Goal: Information Seeking & Learning: Learn about a topic

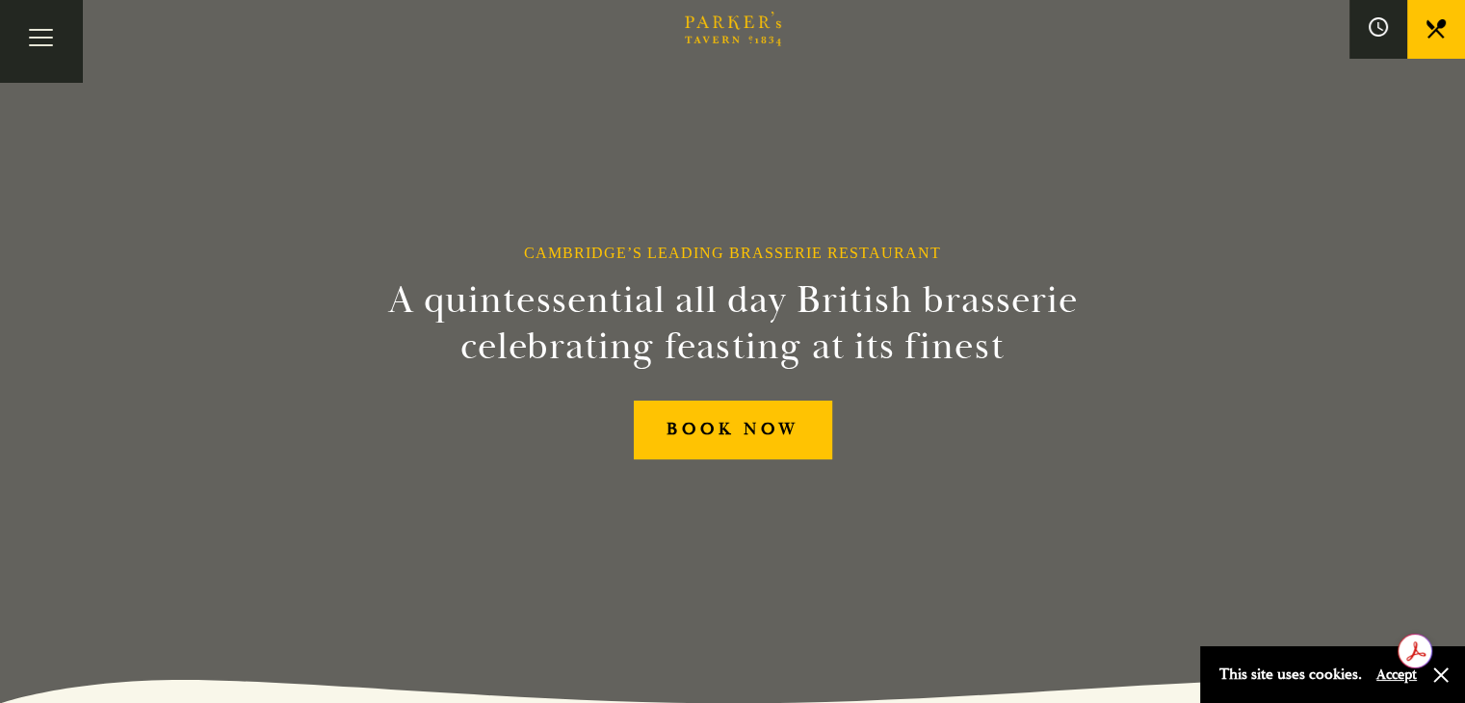
click at [0, 0] on link "Restaurant" at bounding box center [0, 0] width 0 height 0
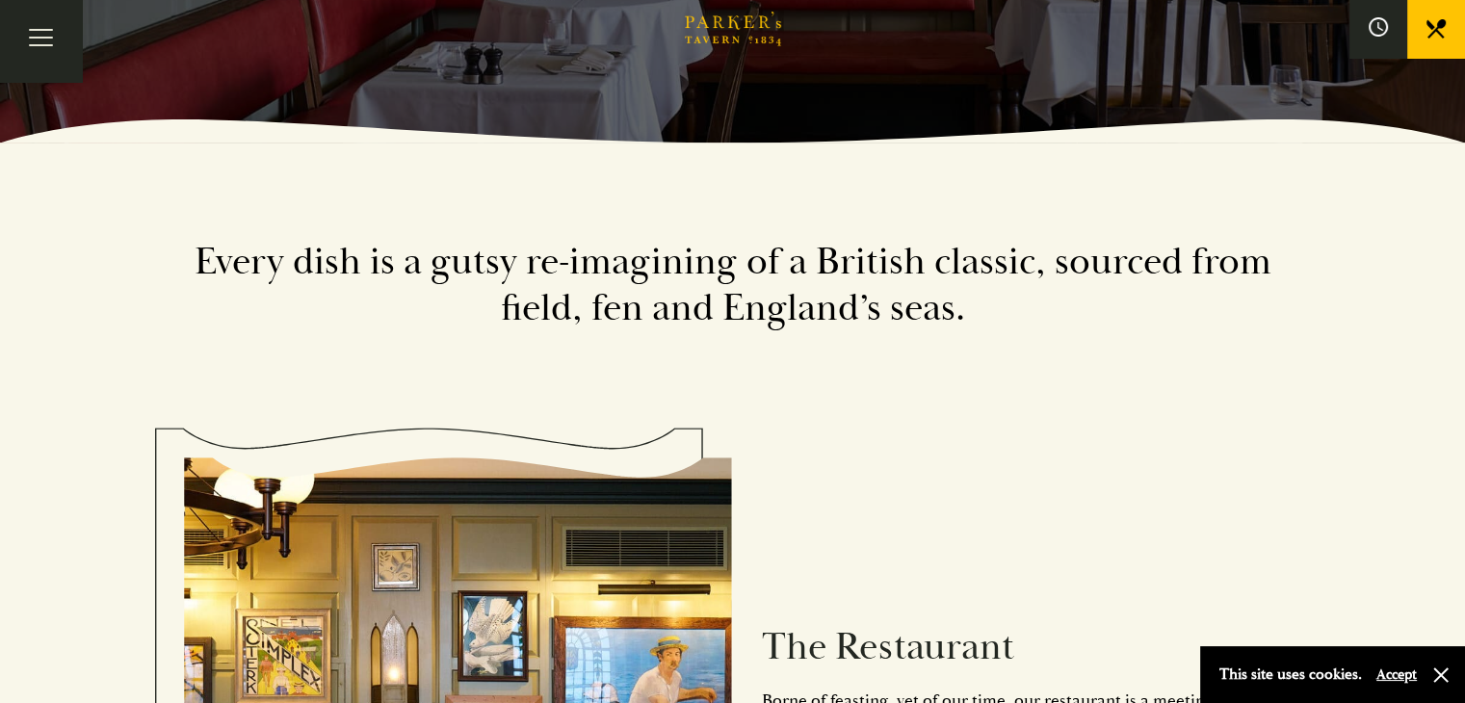
drag, startPoint x: 1470, startPoint y: 55, endPoint x: 1410, endPoint y: 130, distance: 96.0
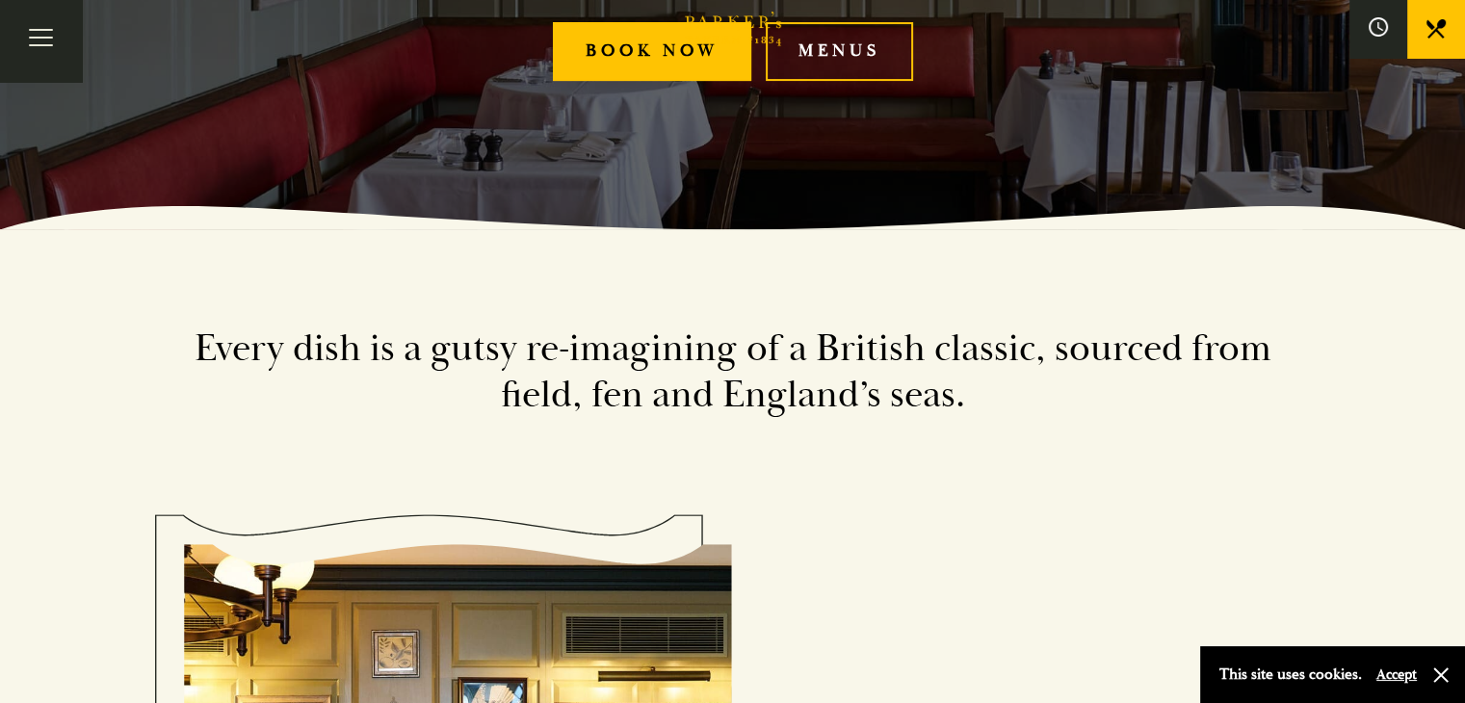
click at [0, 0] on link "Bar" at bounding box center [0, 0] width 0 height 0
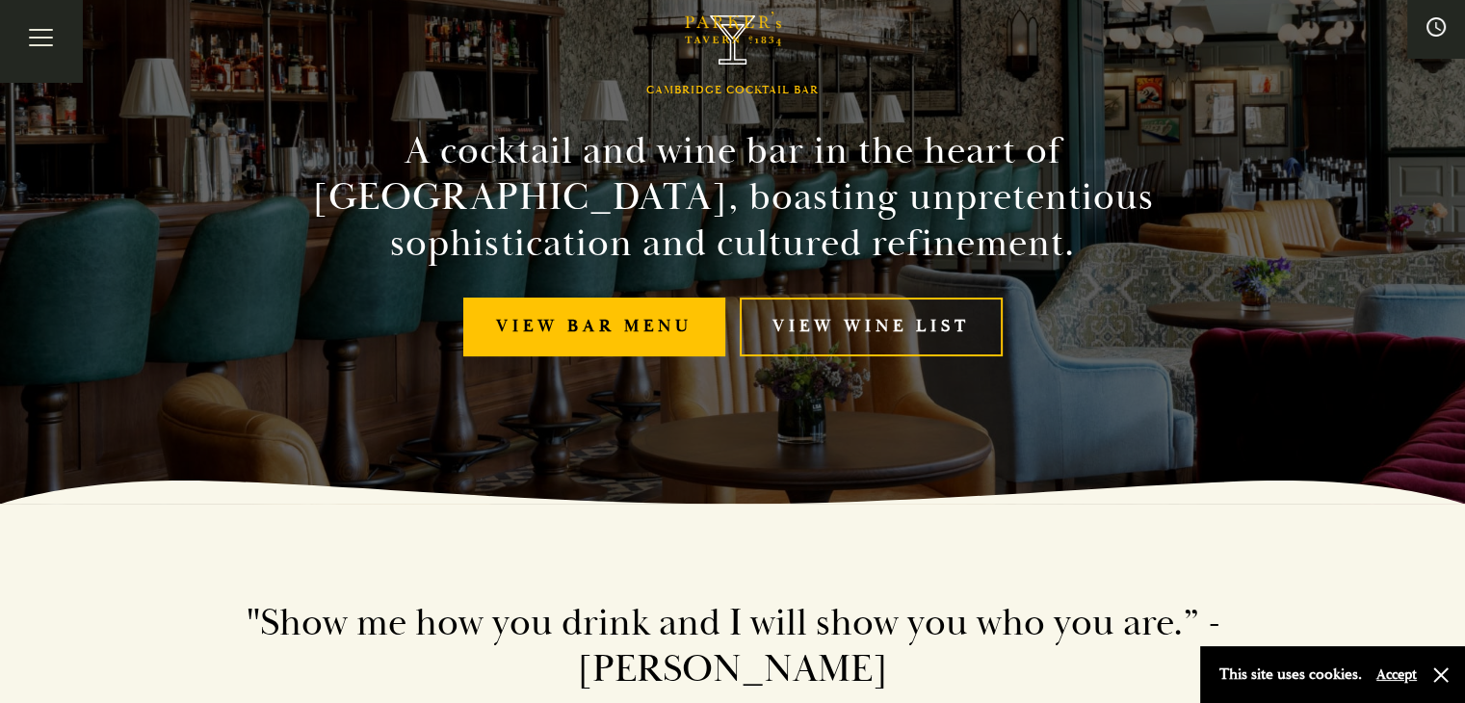
scroll to position [212, 0]
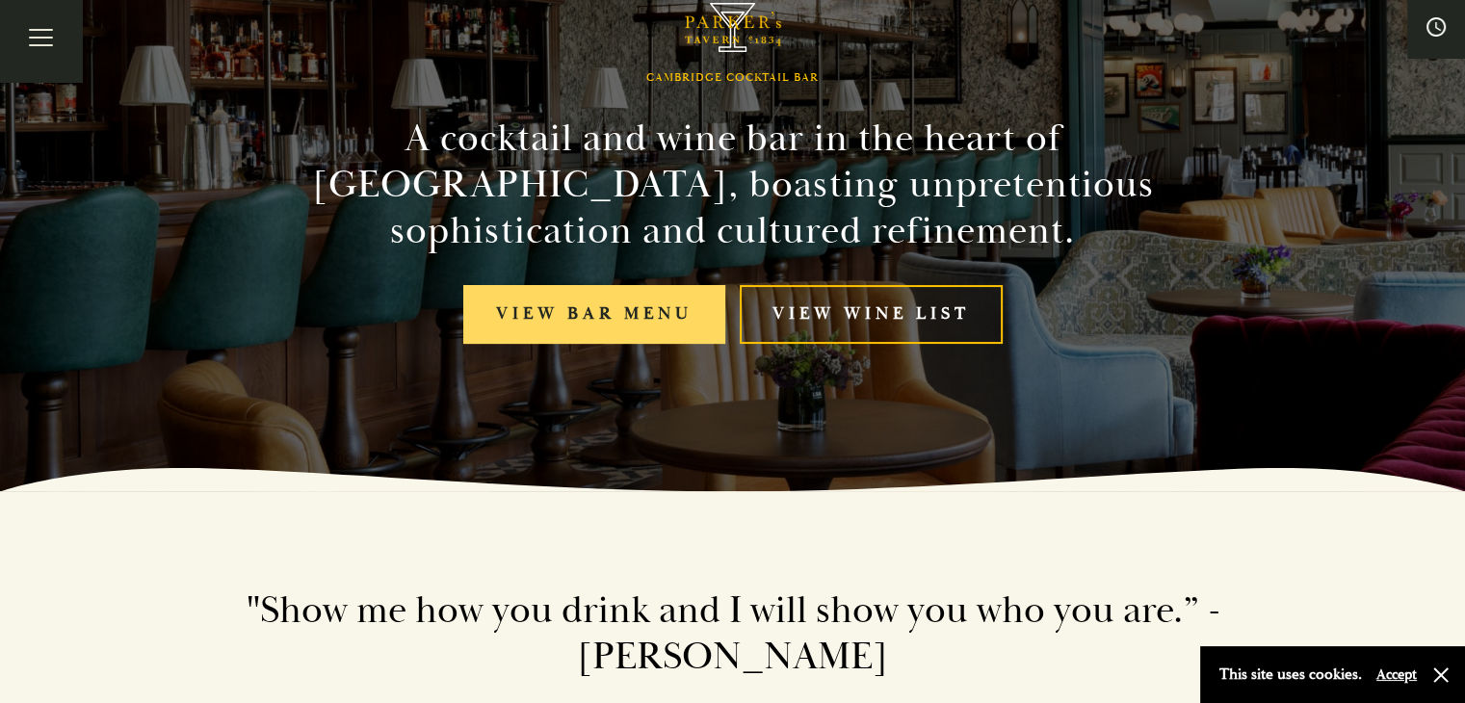
click at [575, 308] on link "View bar menu" at bounding box center [594, 314] width 262 height 59
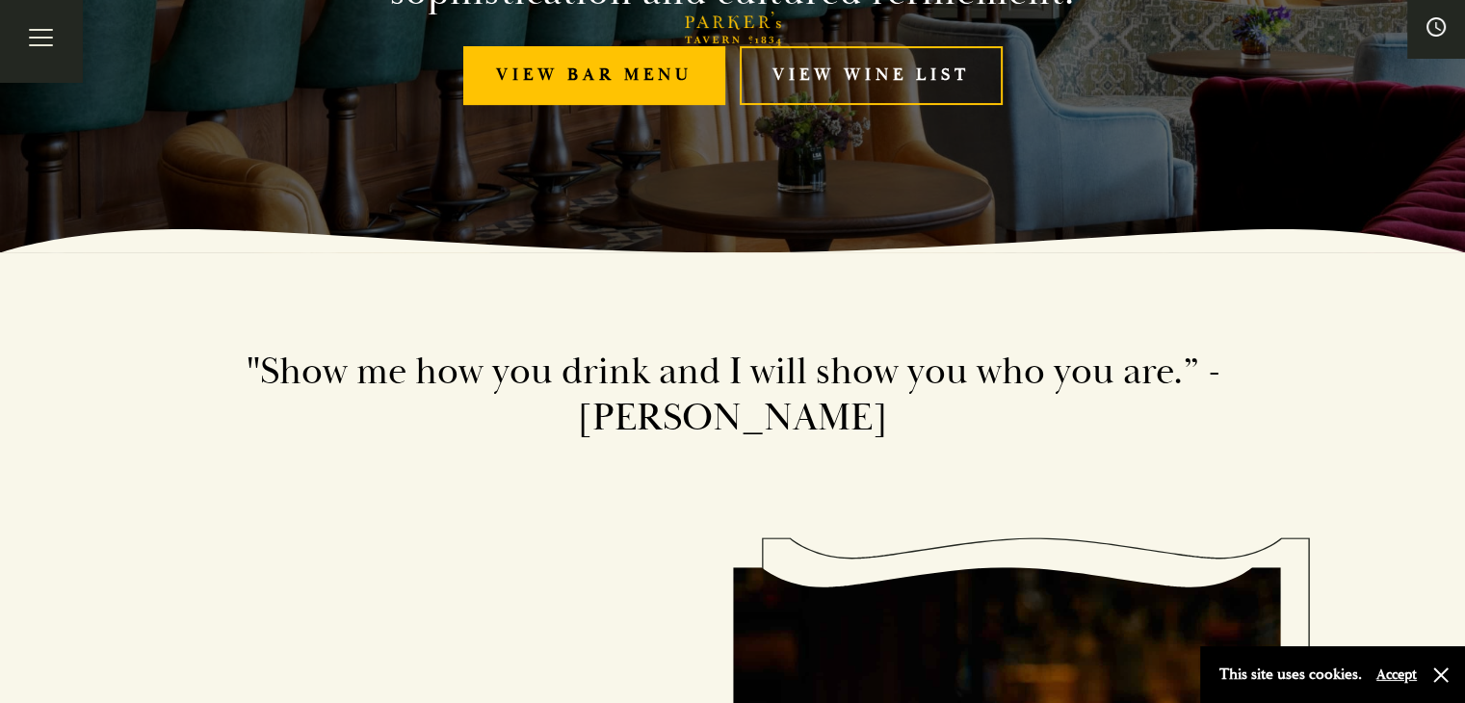
scroll to position [327, 0]
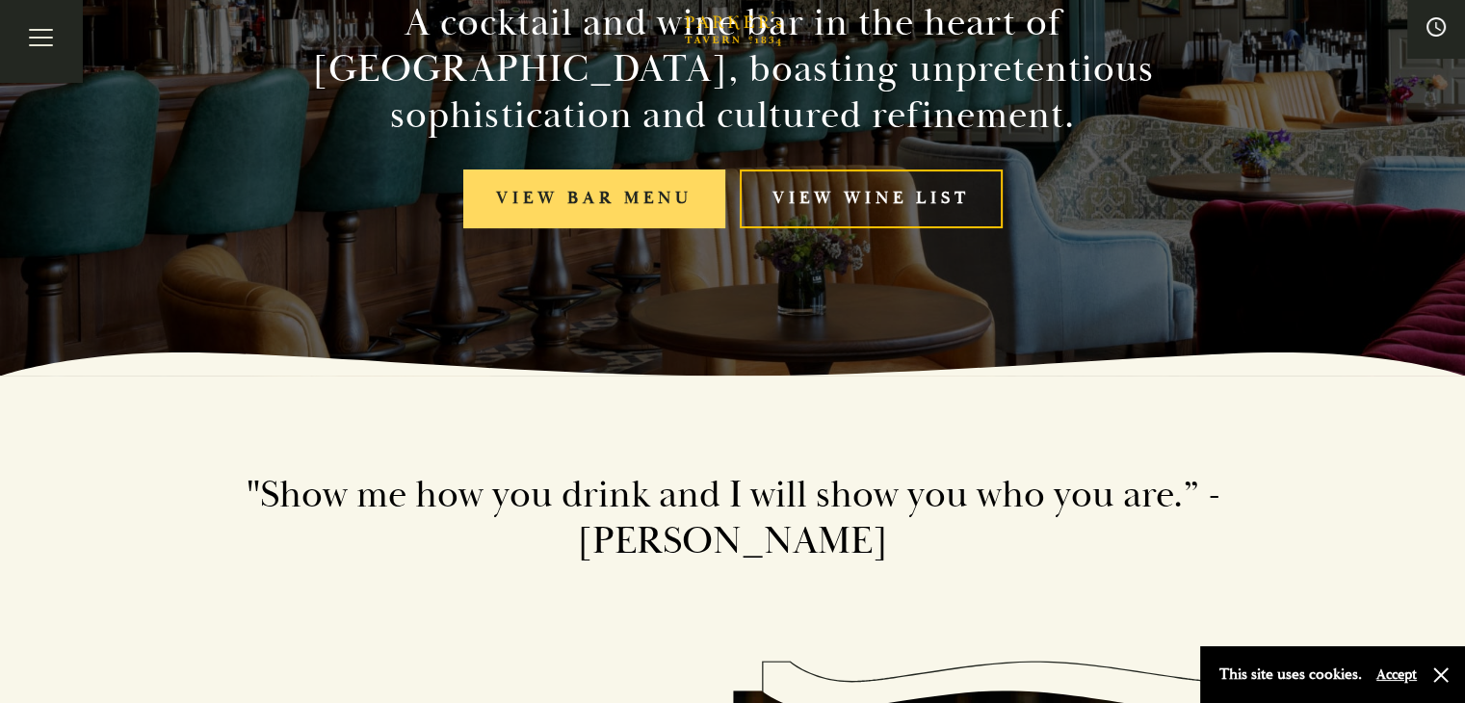
click at [539, 201] on link "View bar menu" at bounding box center [594, 198] width 262 height 59
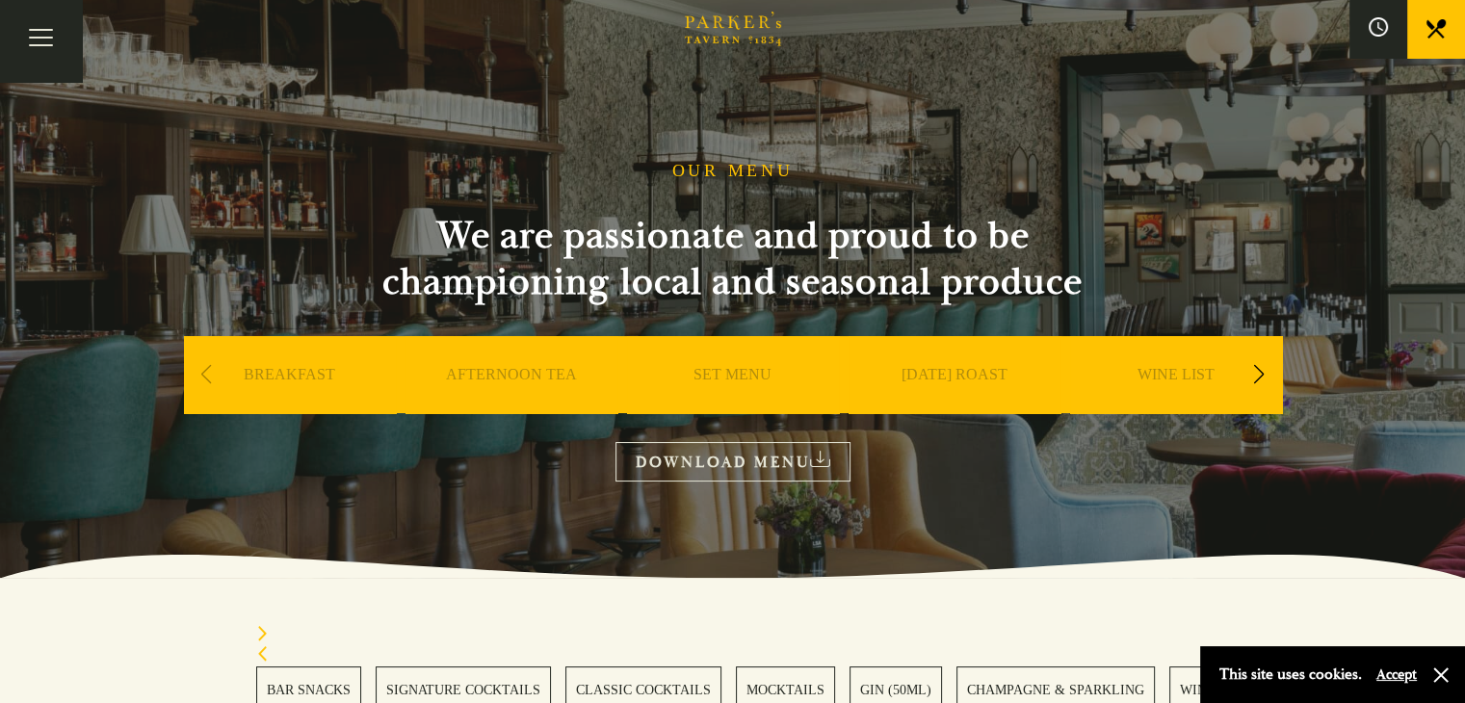
click at [0, 0] on link "Menus" at bounding box center [0, 0] width 0 height 0
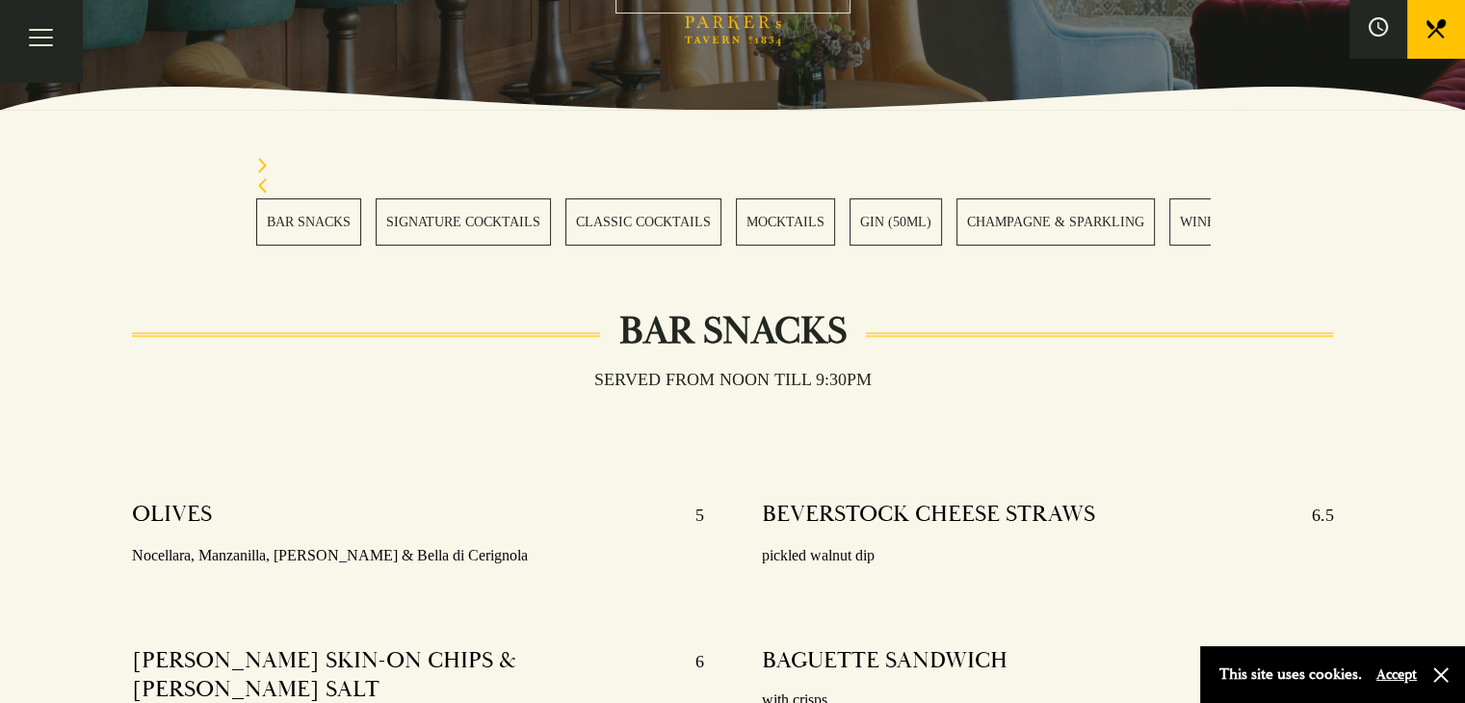
scroll to position [87, 0]
